Goal: Use online tool/utility: Utilize a website feature to perform a specific function

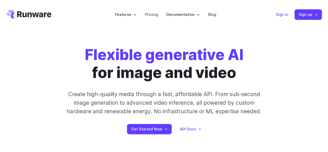
click at [281, 12] on link "Sign in" at bounding box center [282, 14] width 12 height 6
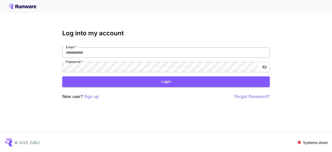
click at [136, 54] on input "Email   *" at bounding box center [165, 52] width 207 height 10
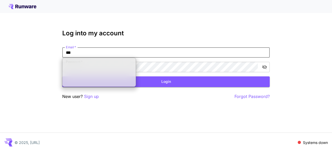
type input "***"
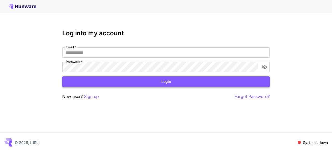
type input "**********"
click at [118, 81] on button "Login" at bounding box center [165, 81] width 207 height 11
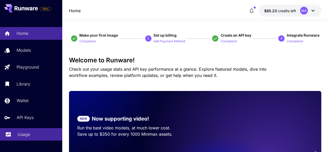
click at [31, 134] on div "Usage" at bounding box center [38, 134] width 40 height 6
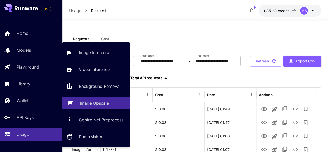
click at [81, 101] on p "Image Upscale" at bounding box center [94, 103] width 29 height 6
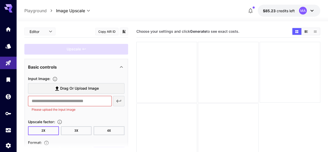
click at [78, 86] on span "Drag or upload image" at bounding box center [79, 88] width 39 height 6
click at [0, 0] on input "Drag or upload image" at bounding box center [0, 0] width 0 height 0
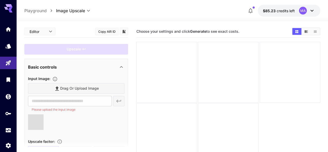
type input "**********"
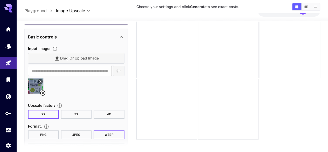
scroll to position [36, 0]
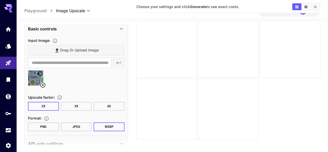
click at [110, 104] on button "4X" at bounding box center [109, 106] width 31 height 9
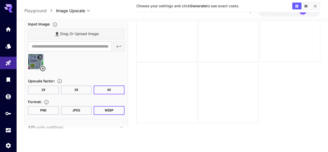
scroll to position [48, 0]
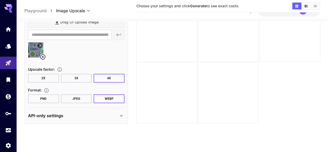
click at [53, 117] on p "API-only settings" at bounding box center [45, 115] width 35 height 6
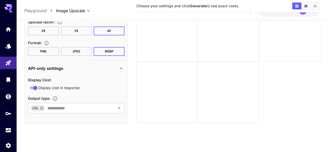
scroll to position [0, 0]
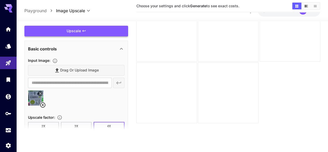
click at [63, 31] on div "Upscale" at bounding box center [76, 31] width 104 height 11
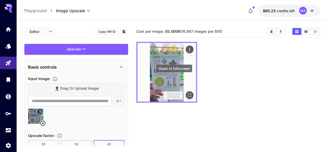
click at [187, 92] on icon "Open in fullscreen" at bounding box center [189, 94] width 5 height 5
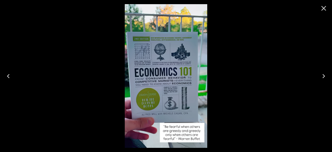
click at [164, 41] on img at bounding box center [166, 75] width 82 height 143
click at [323, 11] on icon "Close" at bounding box center [323, 8] width 8 height 8
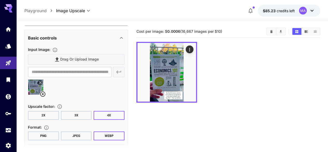
scroll to position [29, 0]
click at [41, 113] on button "2X" at bounding box center [43, 114] width 31 height 9
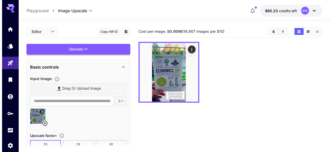
scroll to position [1, 0]
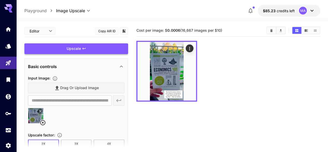
click at [88, 51] on div "Upscale" at bounding box center [76, 48] width 104 height 11
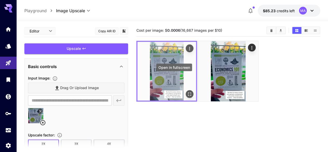
click at [188, 92] on icon "Open in fullscreen" at bounding box center [189, 93] width 3 height 3
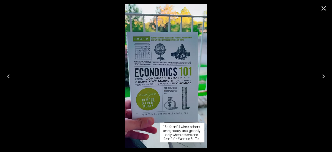
click at [250, 79] on div at bounding box center [166, 76] width 332 height 152
